Goal: Find contact information

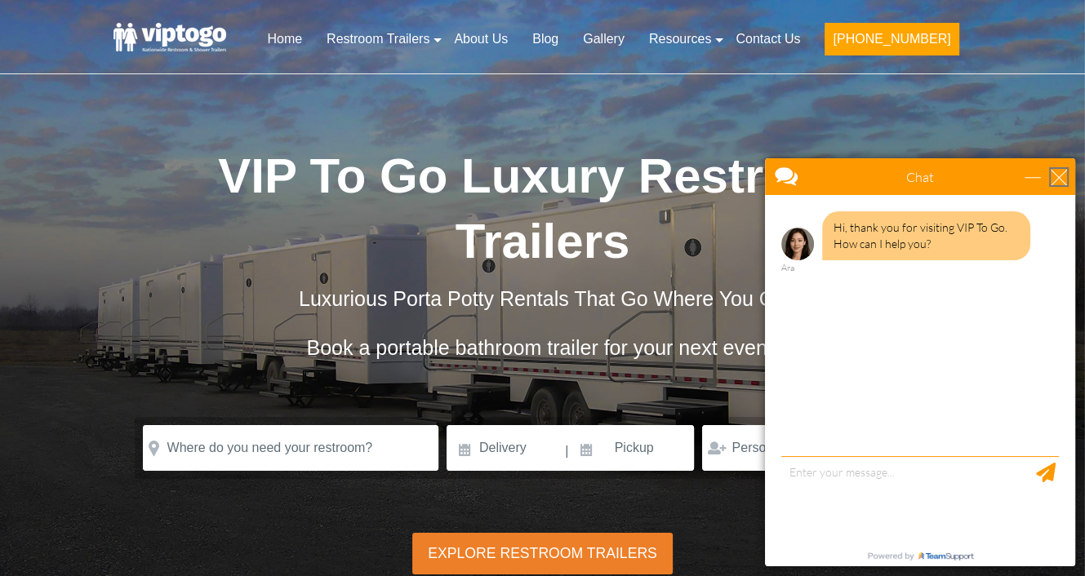
click at [1061, 171] on div "close" at bounding box center [1059, 177] width 16 height 16
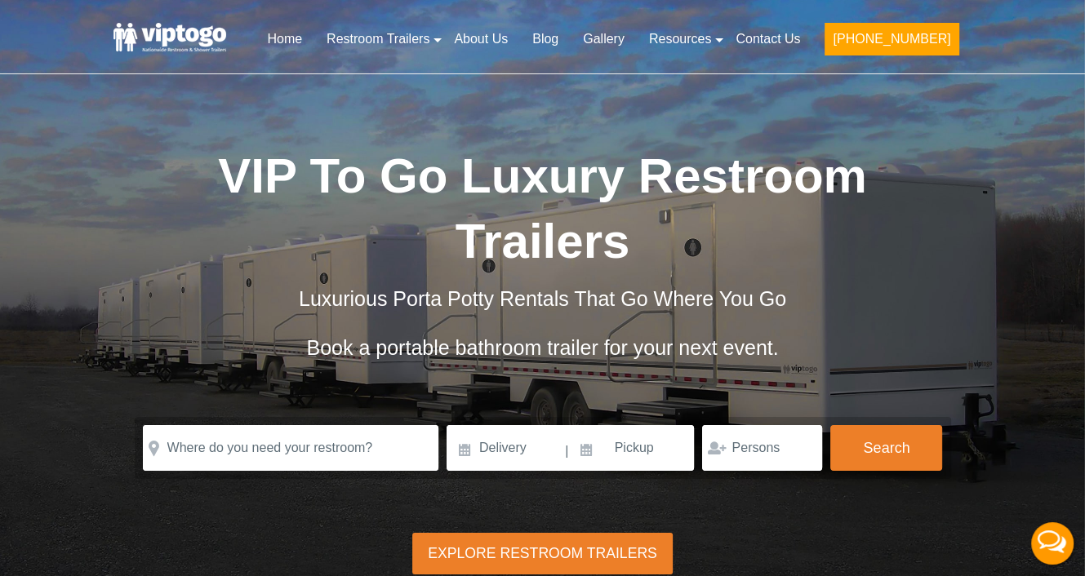
click at [551, 296] on span "Luxurious Porta Potty Rentals That Go Where You Go" at bounding box center [542, 298] width 487 height 23
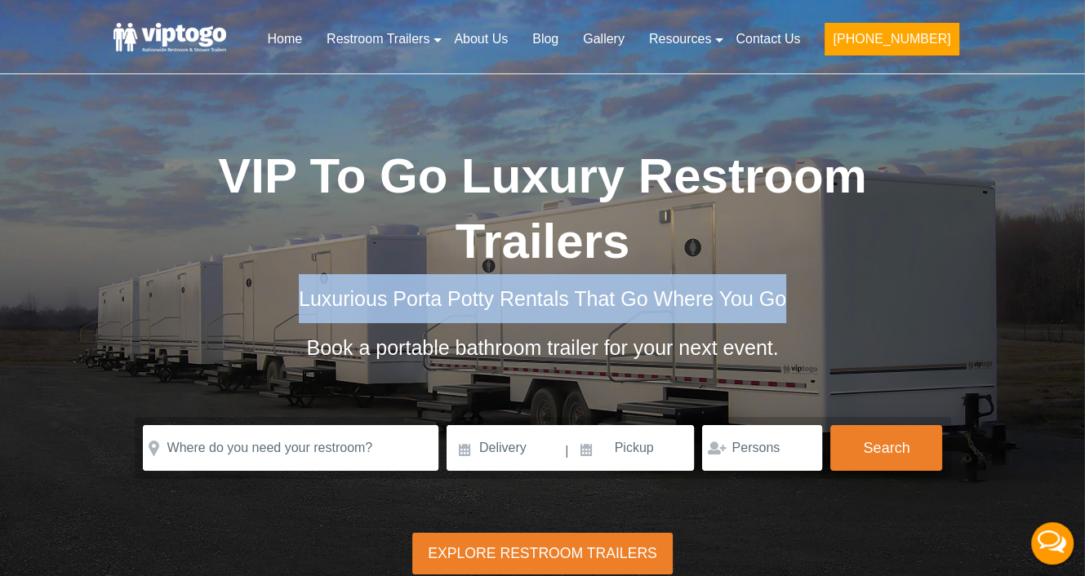
click at [551, 296] on span "Luxurious Porta Potty Rentals That Go Where You Go" at bounding box center [542, 298] width 487 height 23
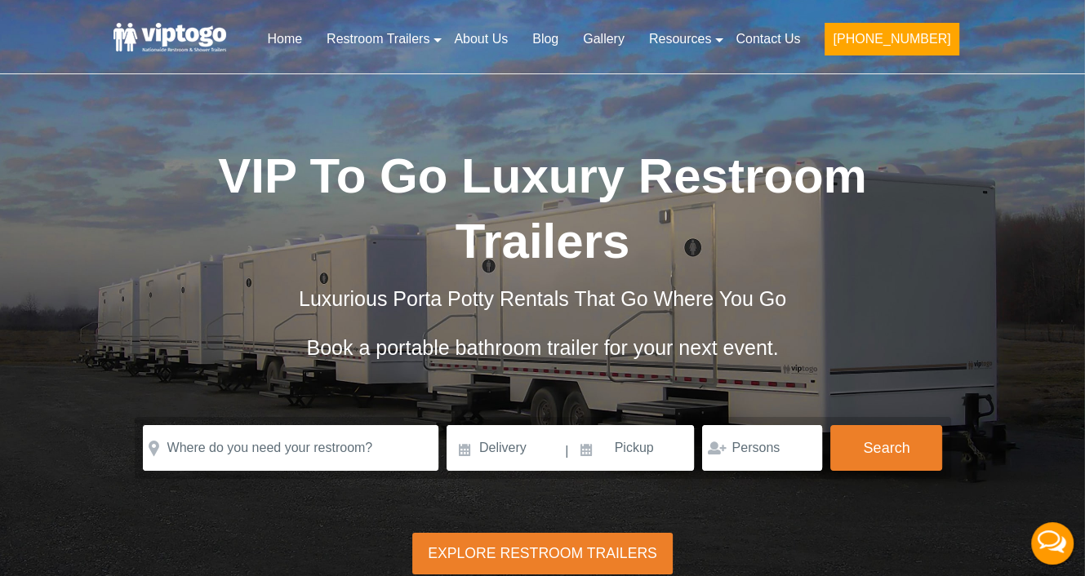
click at [558, 347] on span "Book a portable bathroom trailer for your next event." at bounding box center [542, 347] width 472 height 23
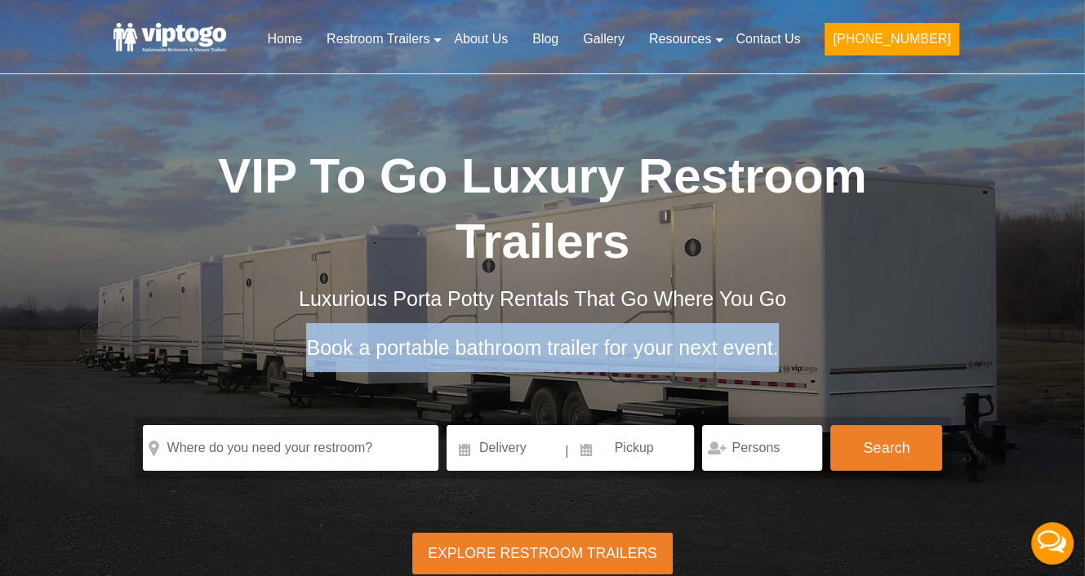
click at [558, 347] on span "Book a portable bathroom trailer for your next event." at bounding box center [542, 347] width 472 height 23
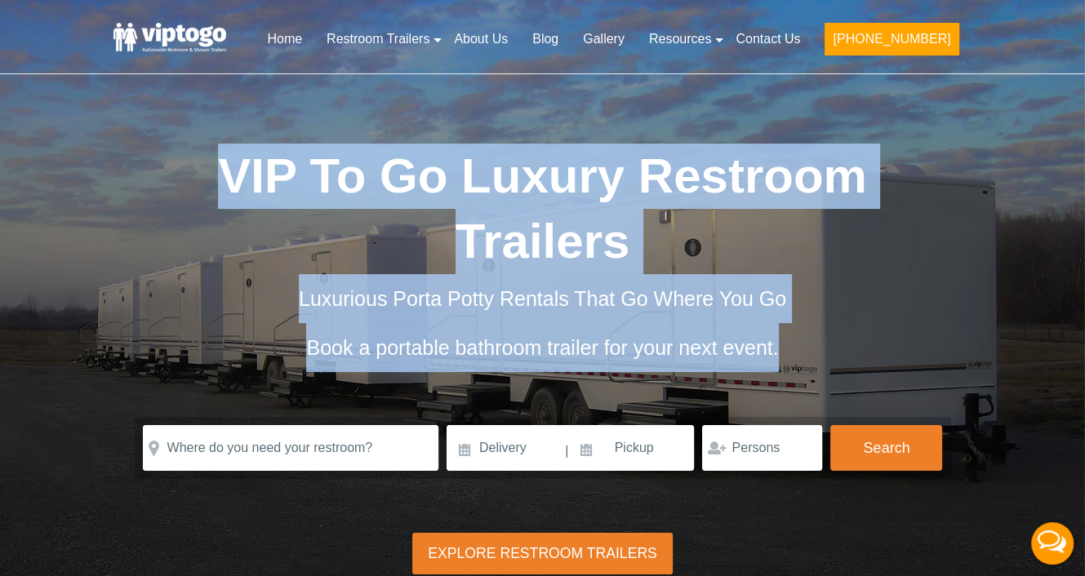
drag, startPoint x: 220, startPoint y: 171, endPoint x: 799, endPoint y: 358, distance: 608.3
click at [799, 358] on div "VIP To Go Luxury Restroom Trailers Luxurious Porta Potty Rentals That Go Where …" at bounding box center [542, 281] width 857 height 274
click at [772, 105] on div "VIP To Go Luxury Restroom Trailers Luxurious Porta Potty Rentals That Go Where …" at bounding box center [542, 270] width 857 height 417
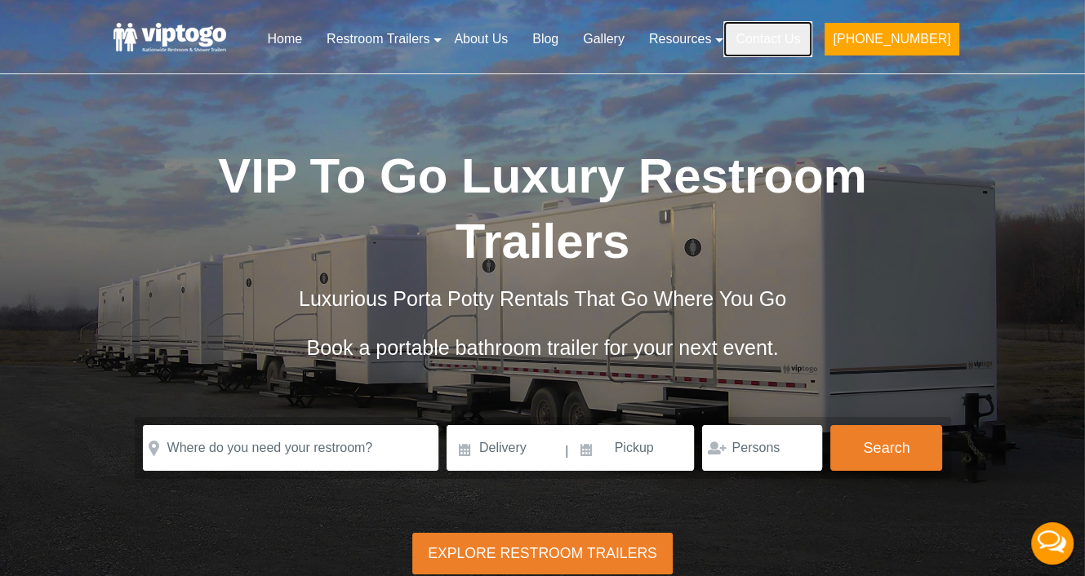
click at [805, 42] on link "Contact Us" at bounding box center [767, 39] width 89 height 36
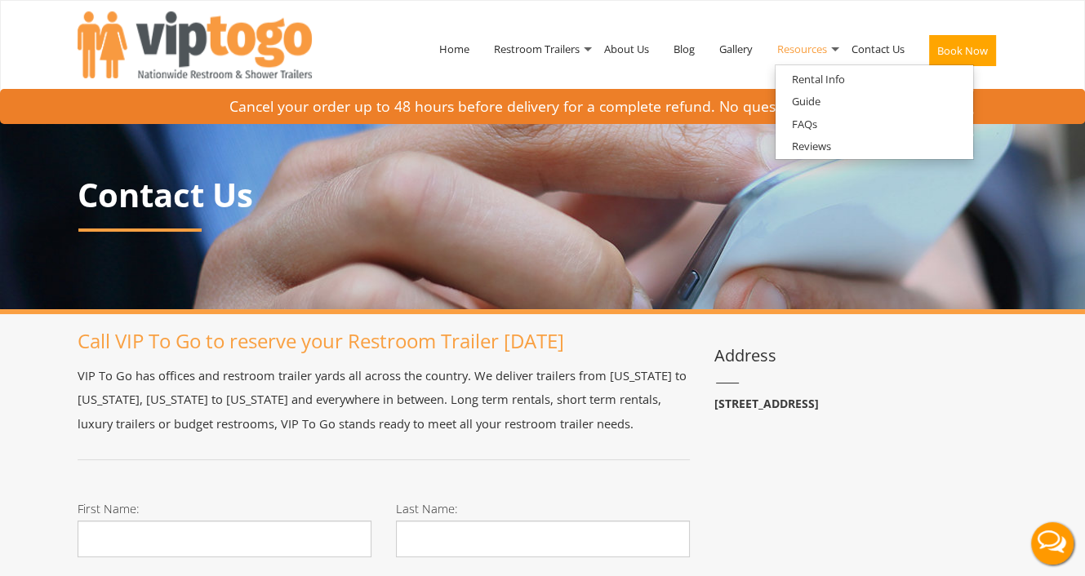
click at [813, 51] on link "Resources" at bounding box center [802, 49] width 74 height 85
click at [812, 147] on link "Reviews" at bounding box center [812, 146] width 72 height 20
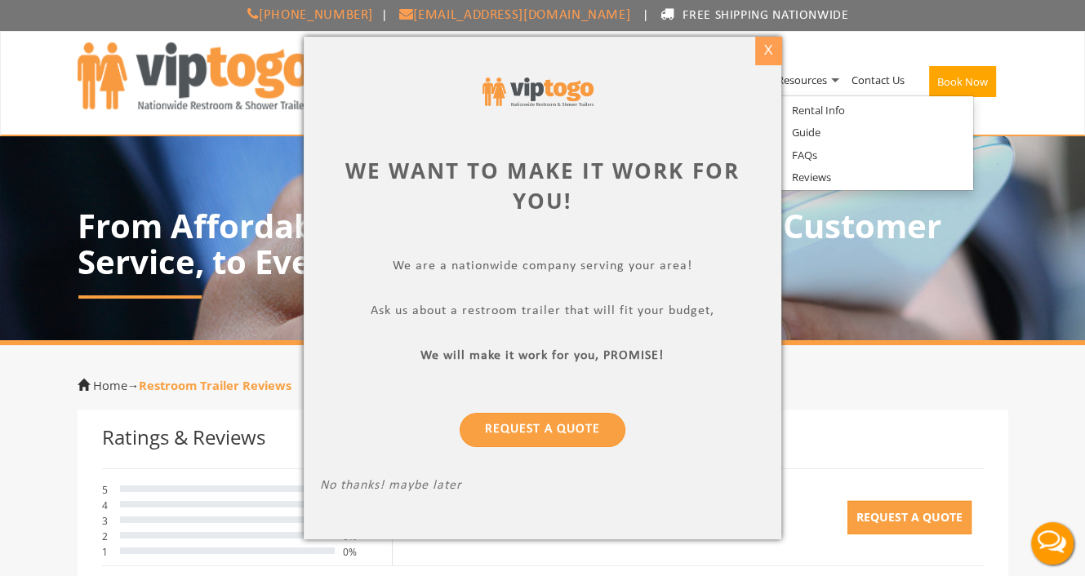
click at [762, 51] on div "X" at bounding box center [768, 51] width 25 height 28
